Goal: Transaction & Acquisition: Subscribe to service/newsletter

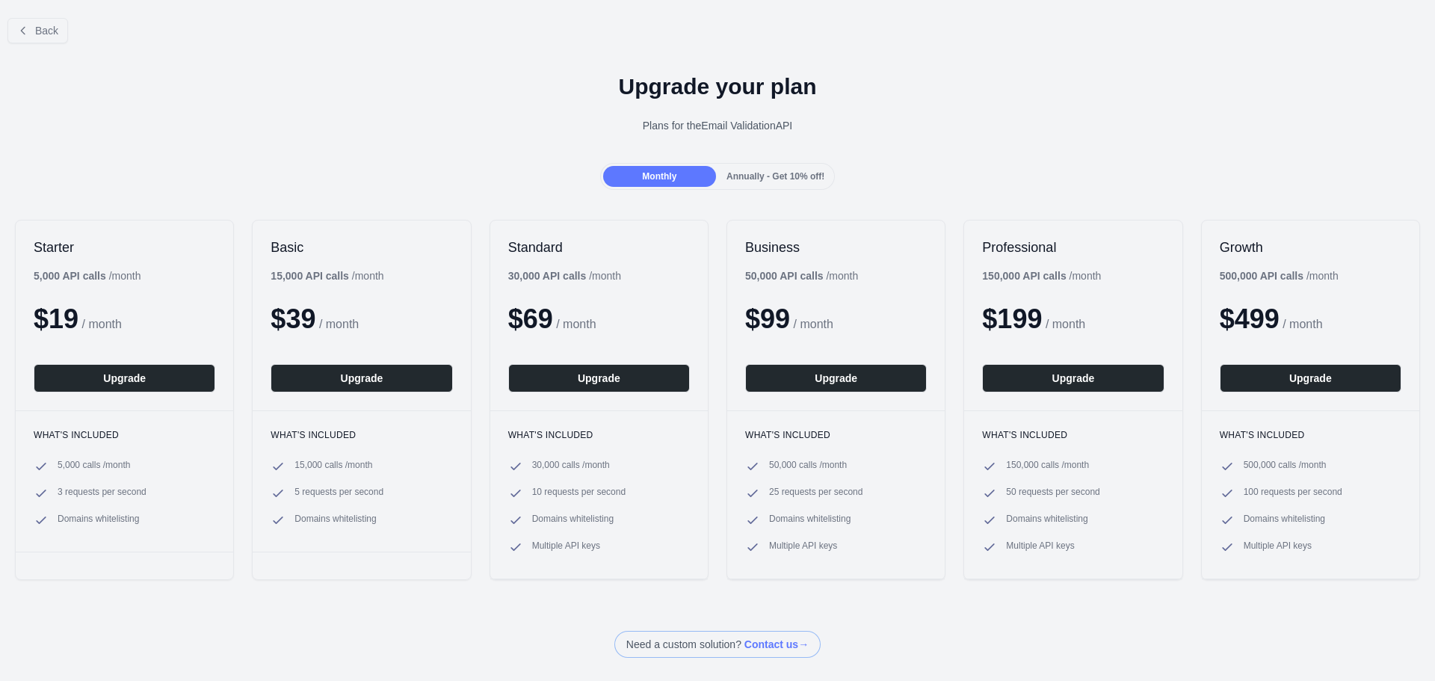
click at [767, 168] on div "Annually - Get 10% off!" at bounding box center [775, 176] width 113 height 21
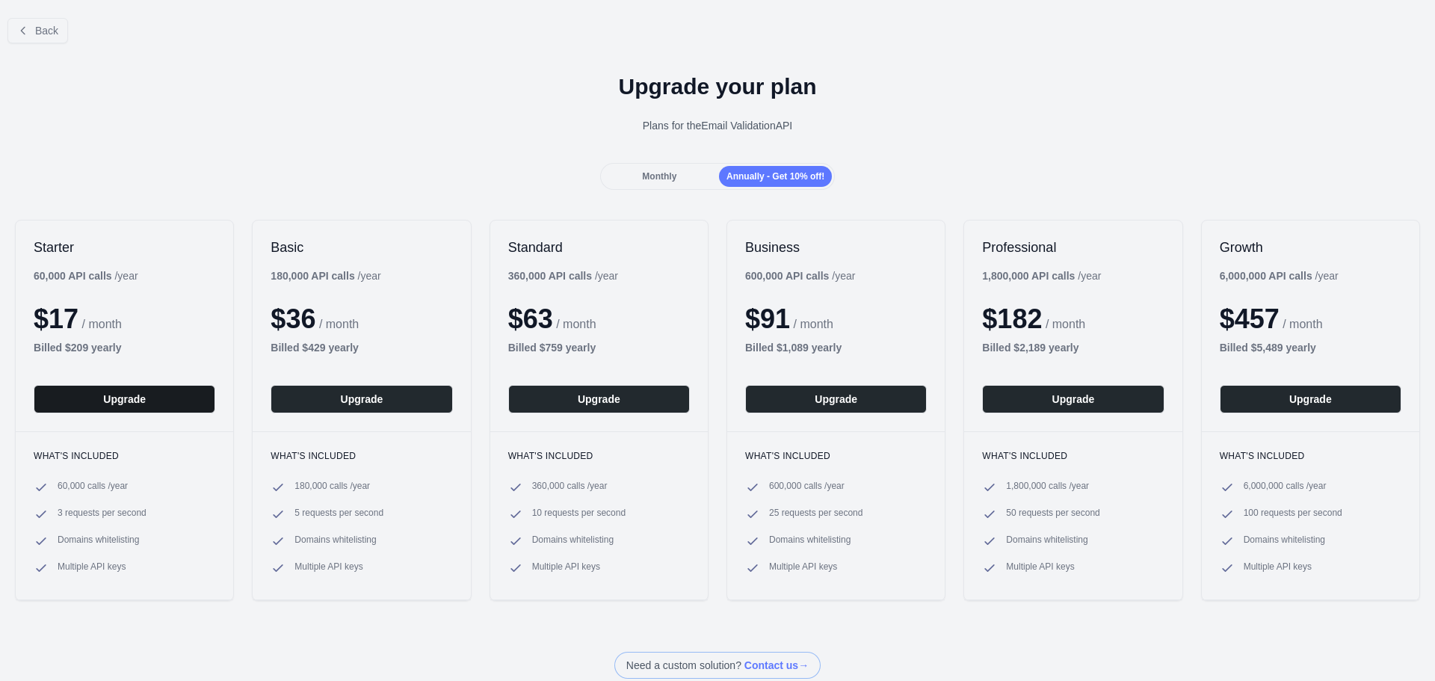
click at [161, 398] on button "Upgrade" at bounding box center [125, 399] width 182 height 28
click at [665, 176] on span "Monthly" at bounding box center [659, 176] width 34 height 10
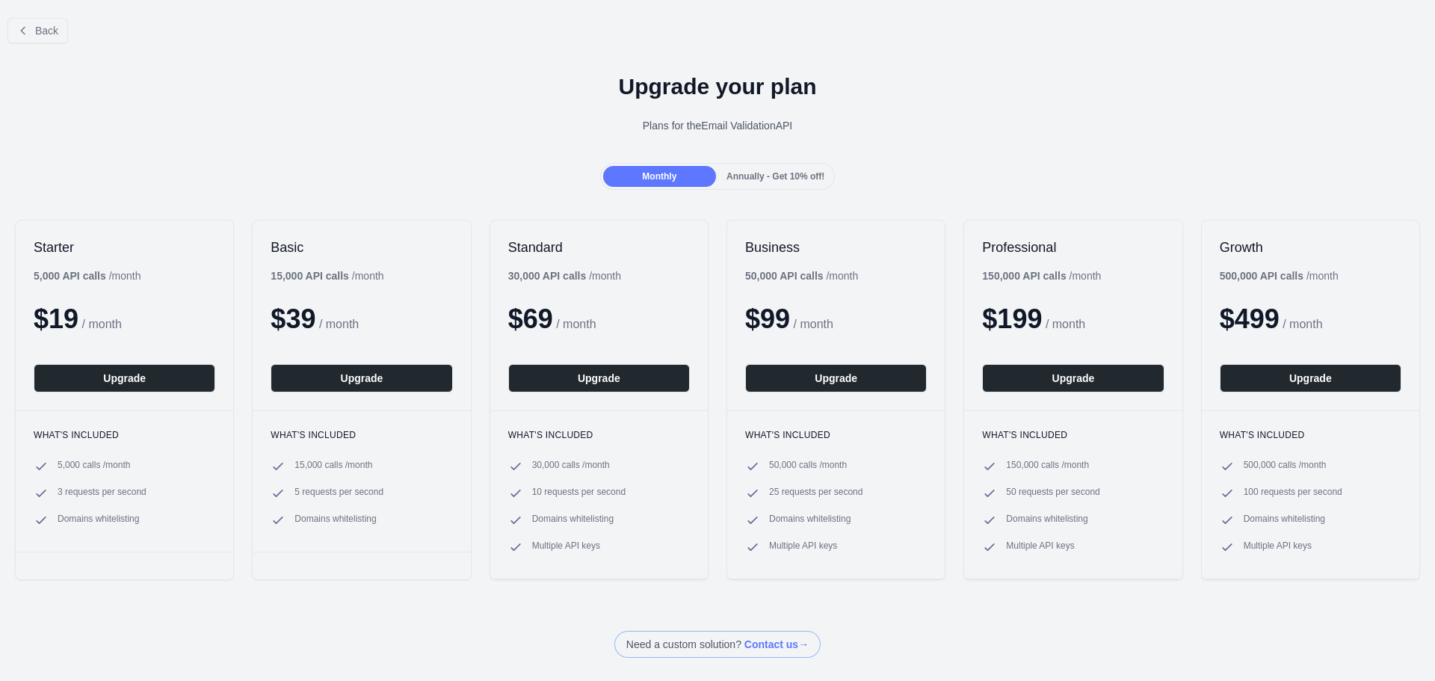
click at [766, 174] on span "Annually - Get 10% off!" at bounding box center [776, 176] width 98 height 10
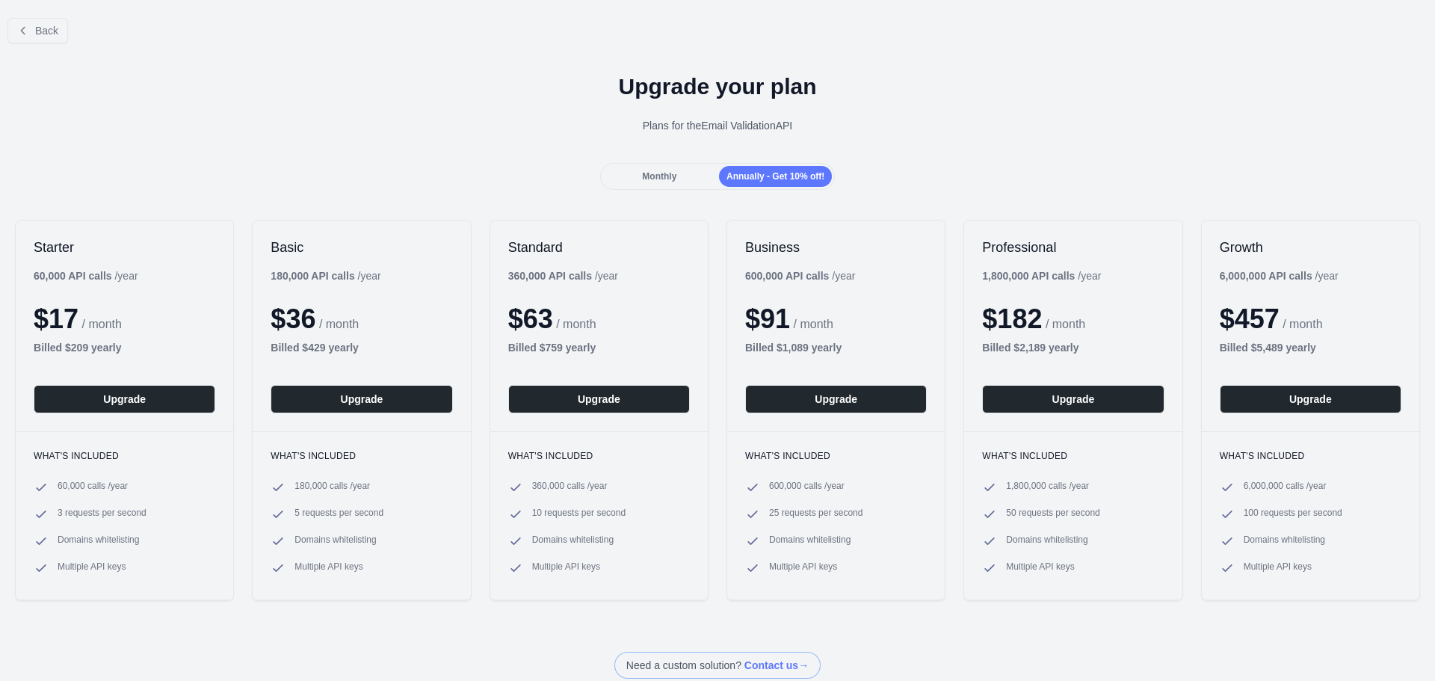
click at [678, 175] on div "Monthly" at bounding box center [659, 176] width 113 height 21
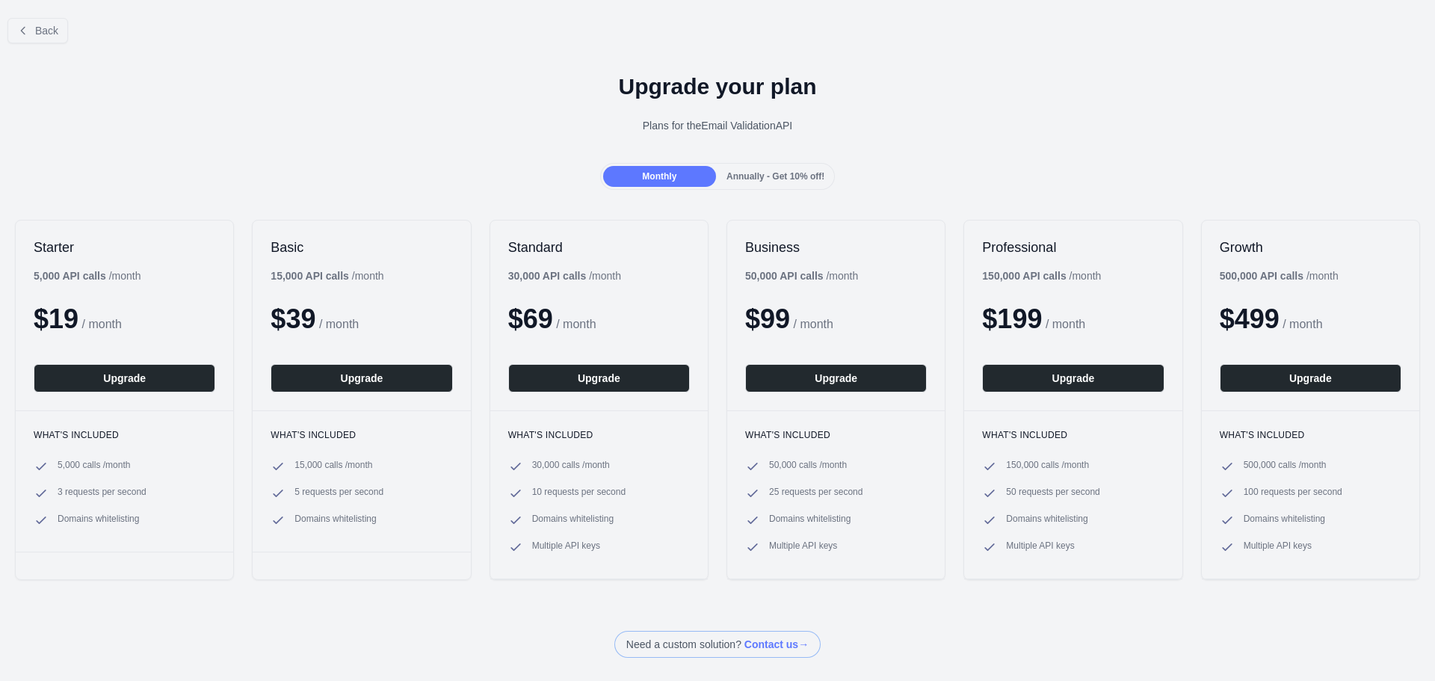
click at [775, 189] on div "Monthly Annually - Get 10% off!" at bounding box center [717, 176] width 235 height 27
click at [775, 184] on div "Annually - Get 10% off!" at bounding box center [775, 176] width 113 height 21
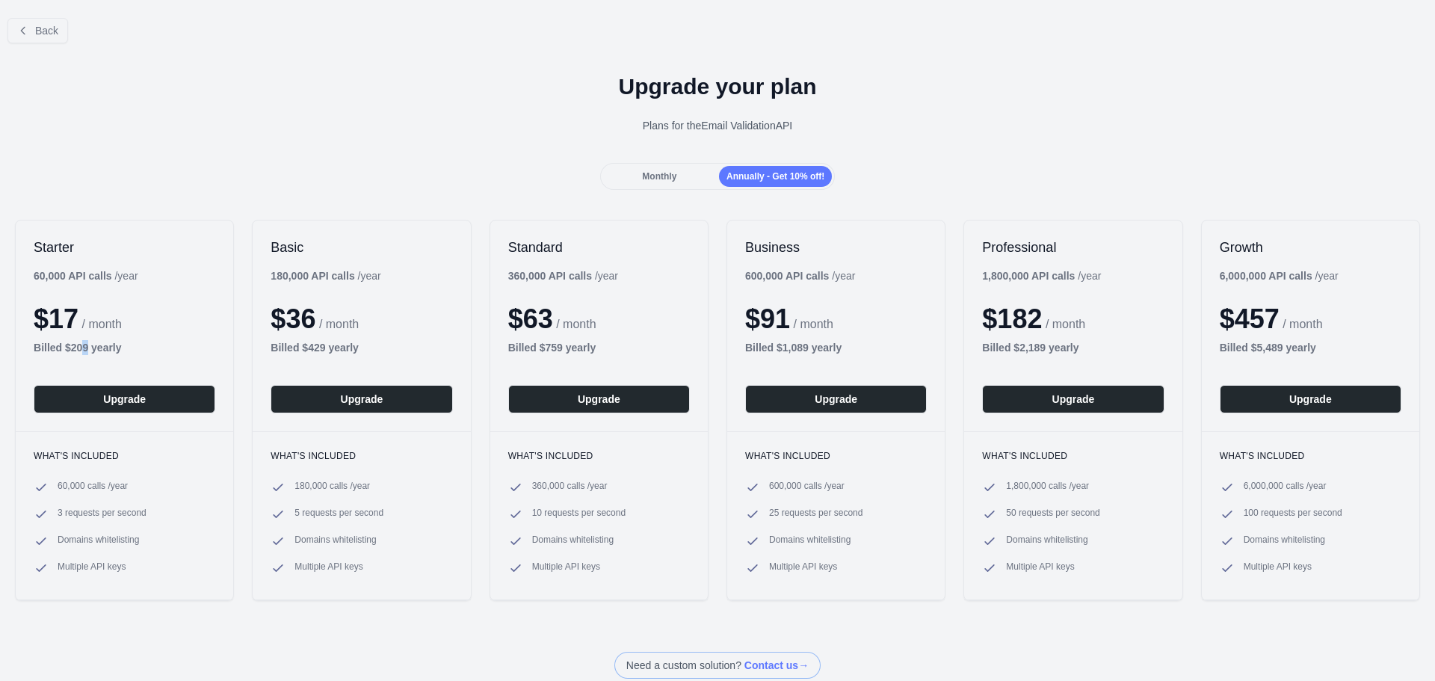
click at [86, 351] on b "Billed $ 209 yearly" at bounding box center [78, 348] width 88 height 12
click at [186, 297] on div "Starter 60,000 API calls / year $ 17 / month Billed $ 209 yearly Upgrade" at bounding box center [125, 326] width 218 height 211
